Goal: Navigation & Orientation: Find specific page/section

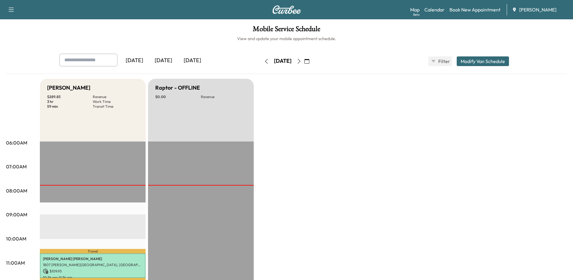
click at [300, 60] on icon "button" at bounding box center [298, 61] width 3 height 5
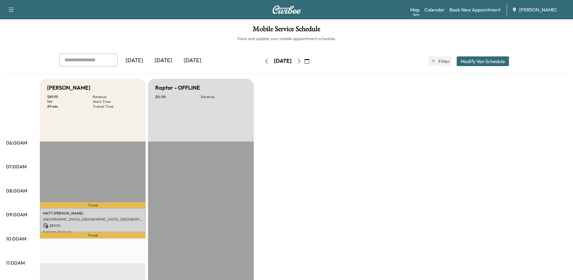
click at [264, 61] on icon "button" at bounding box center [266, 61] width 5 height 5
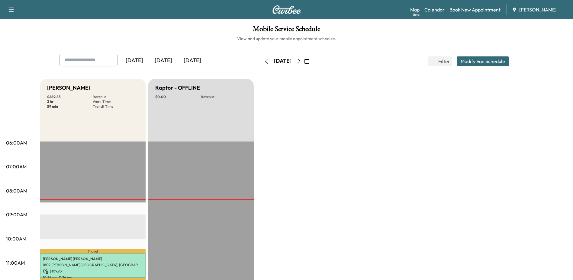
click at [301, 61] on icon "button" at bounding box center [298, 61] width 5 height 5
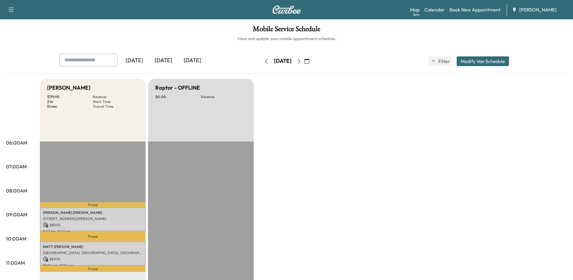
click at [264, 62] on icon "button" at bounding box center [266, 61] width 5 height 5
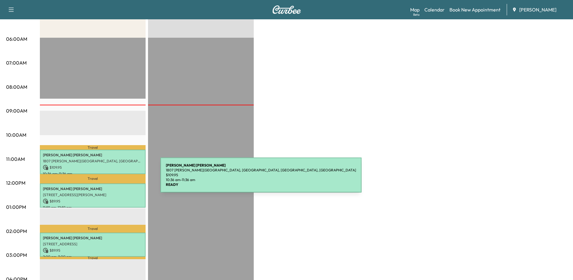
scroll to position [121, 0]
